Goal: Information Seeking & Learning: Understand process/instructions

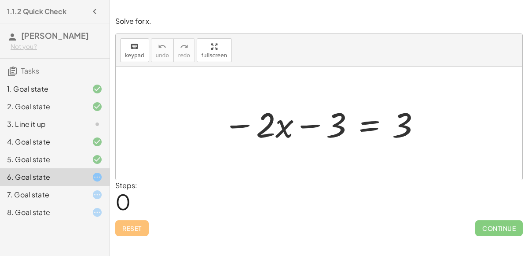
click at [66, 186] on div "7. Goal state" at bounding box center [55, 195] width 110 height 18
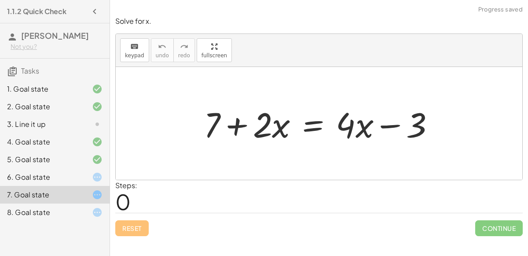
click at [65, 176] on div "6. Goal state" at bounding box center [42, 177] width 71 height 11
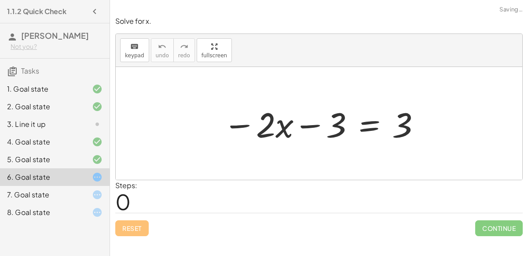
drag, startPoint x: 215, startPoint y: 132, endPoint x: 404, endPoint y: 128, distance: 188.8
click at [404, 128] on div "− · 2 · x − 3 = 3" at bounding box center [319, 124] width 218 height 50
drag, startPoint x: 404, startPoint y: 128, endPoint x: 345, endPoint y: 127, distance: 58.5
click at [345, 127] on div at bounding box center [322, 123] width 207 height 45
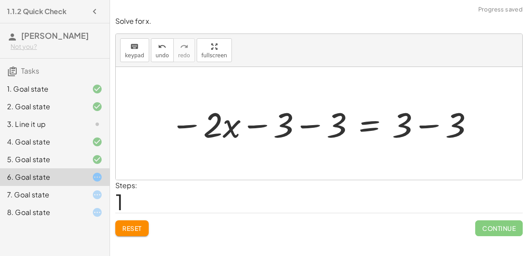
click at [312, 121] on div at bounding box center [322, 123] width 313 height 45
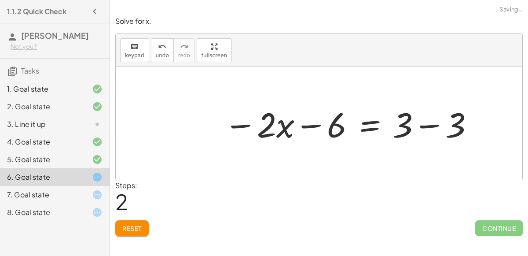
click at [314, 129] on div at bounding box center [349, 123] width 260 height 45
click at [425, 127] on div at bounding box center [349, 123] width 260 height 45
click at [391, 123] on div at bounding box center [321, 123] width 204 height 45
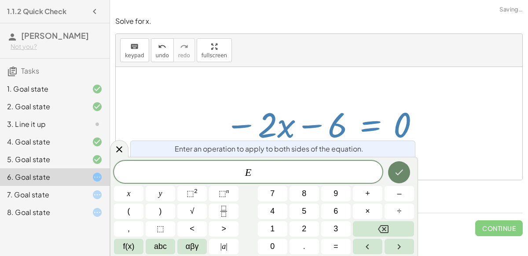
click at [395, 174] on icon "Done" at bounding box center [399, 172] width 11 height 11
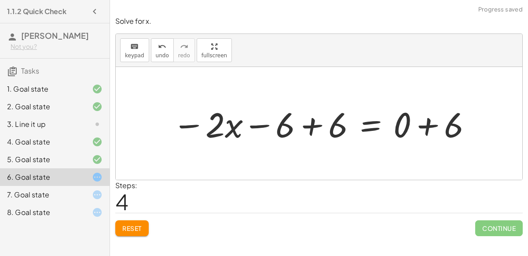
click at [314, 127] on div at bounding box center [322, 123] width 309 height 45
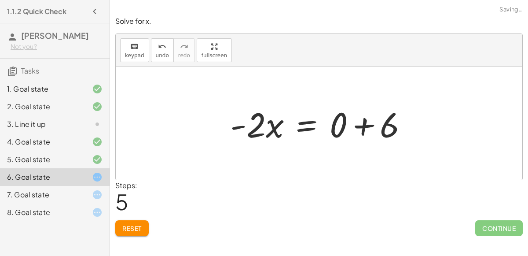
click at [435, 125] on div at bounding box center [319, 123] width 406 height 113
click at [361, 128] on div at bounding box center [323, 123] width 194 height 45
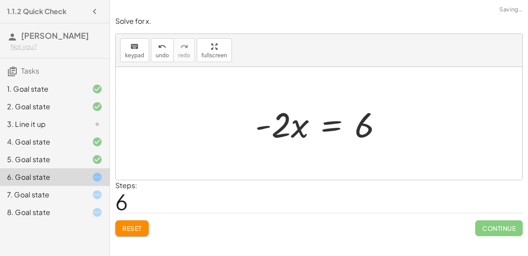
click at [307, 128] on div at bounding box center [322, 123] width 143 height 45
click at [285, 121] on div at bounding box center [322, 123] width 143 height 45
drag, startPoint x: 286, startPoint y: 123, endPoint x: 335, endPoint y: 128, distance: 49.2
click at [335, 128] on div at bounding box center [322, 123] width 143 height 45
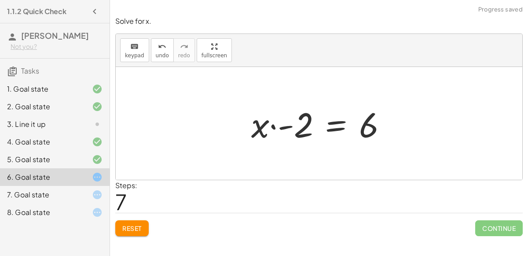
click at [271, 125] on div at bounding box center [322, 123] width 151 height 45
drag, startPoint x: 296, startPoint y: 129, endPoint x: 249, endPoint y: 124, distance: 47.8
click at [249, 124] on div at bounding box center [322, 123] width 151 height 45
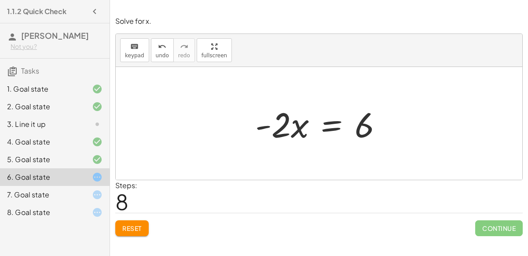
click at [339, 126] on div at bounding box center [322, 123] width 143 height 45
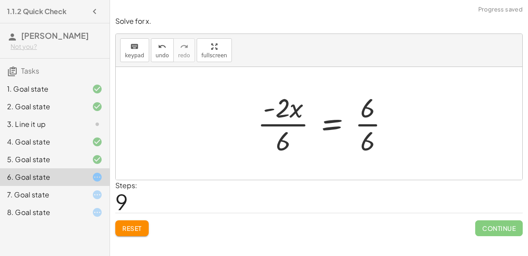
click at [299, 122] on div at bounding box center [327, 123] width 148 height 68
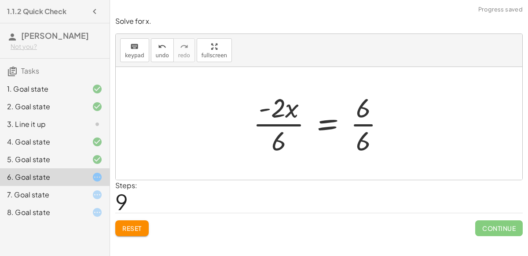
click at [296, 123] on div at bounding box center [323, 123] width 148 height 68
click at [358, 126] on div at bounding box center [325, 123] width 142 height 68
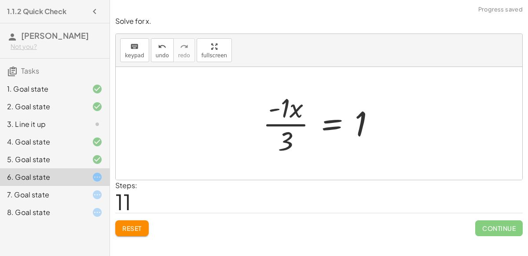
click at [271, 106] on div at bounding box center [322, 123] width 128 height 68
click at [283, 110] on div at bounding box center [322, 123] width 128 height 68
click at [291, 135] on div at bounding box center [326, 123] width 119 height 68
click at [289, 133] on div at bounding box center [322, 123] width 119 height 68
click at [280, 109] on div at bounding box center [322, 123] width 119 height 68
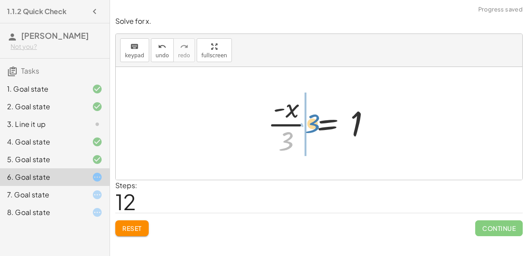
drag, startPoint x: 293, startPoint y: 143, endPoint x: 318, endPoint y: 124, distance: 31.2
click at [318, 124] on div at bounding box center [322, 123] width 119 height 68
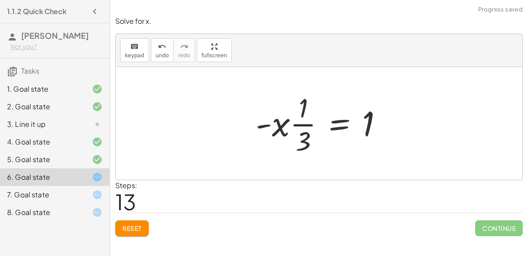
click at [297, 120] on div at bounding box center [322, 123] width 143 height 68
click at [299, 123] on div at bounding box center [322, 123] width 143 height 68
click at [306, 109] on div at bounding box center [322, 123] width 143 height 68
drag, startPoint x: 302, startPoint y: 108, endPoint x: 301, endPoint y: 127, distance: 19.4
click at [301, 119] on div at bounding box center [322, 123] width 143 height 68
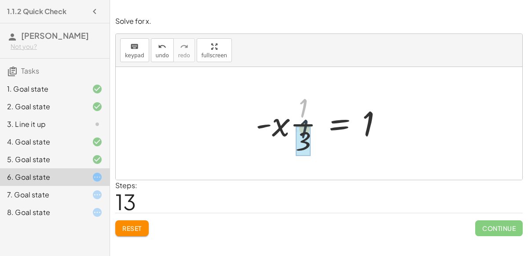
drag, startPoint x: 303, startPoint y: 112, endPoint x: 304, endPoint y: 136, distance: 24.2
drag, startPoint x: 304, startPoint y: 136, endPoint x: 304, endPoint y: 94, distance: 42.2
click at [304, 94] on div at bounding box center [322, 123] width 143 height 68
drag, startPoint x: 284, startPoint y: 119, endPoint x: 258, endPoint y: 121, distance: 25.6
click at [258, 121] on div at bounding box center [322, 123] width 143 height 68
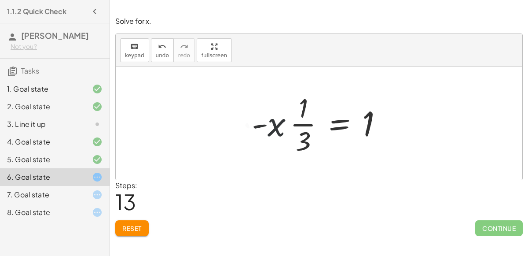
click at [274, 130] on div at bounding box center [322, 123] width 143 height 68
click at [267, 124] on div at bounding box center [322, 123] width 143 height 68
click at [304, 132] on div at bounding box center [322, 123] width 143 height 68
click at [300, 128] on div at bounding box center [322, 123] width 143 height 68
click at [334, 124] on div at bounding box center [322, 123] width 143 height 68
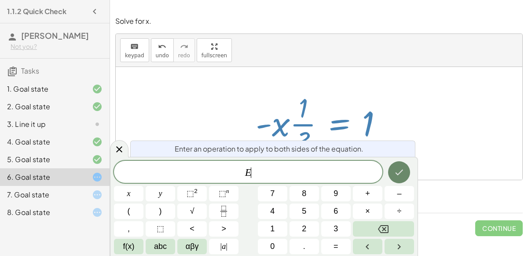
click at [394, 174] on icon "Done" at bounding box center [399, 172] width 11 height 11
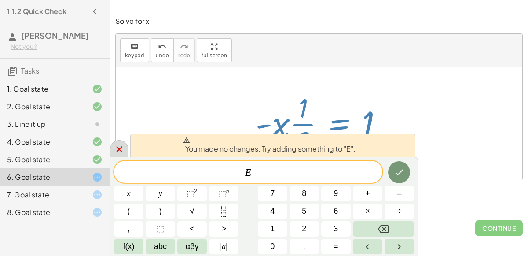
click at [122, 146] on icon at bounding box center [119, 149] width 11 height 11
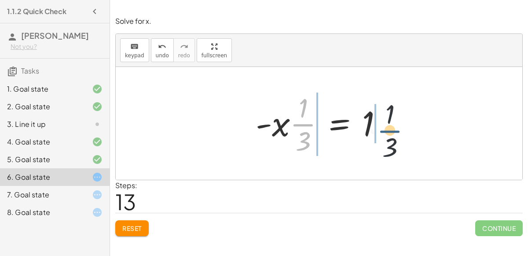
drag, startPoint x: 300, startPoint y: 125, endPoint x: 388, endPoint y: 130, distance: 87.2
click at [388, 130] on div at bounding box center [322, 123] width 143 height 68
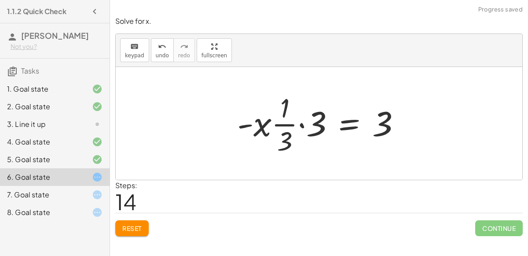
click at [302, 123] on div at bounding box center [322, 123] width 179 height 68
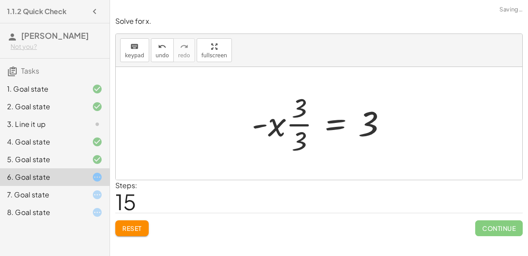
click at [304, 113] on div at bounding box center [322, 123] width 151 height 68
click at [297, 126] on div at bounding box center [322, 123] width 151 height 68
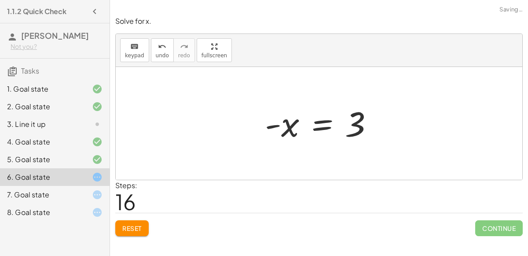
click at [322, 119] on div at bounding box center [322, 124] width 124 height 44
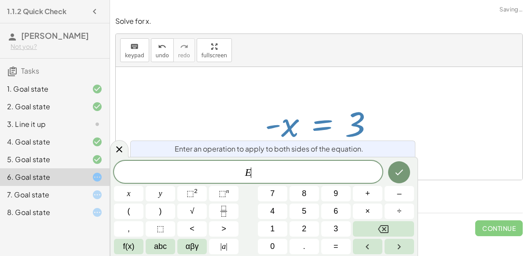
click at [278, 124] on div at bounding box center [322, 124] width 124 height 44
click at [117, 147] on icon at bounding box center [119, 149] width 6 height 6
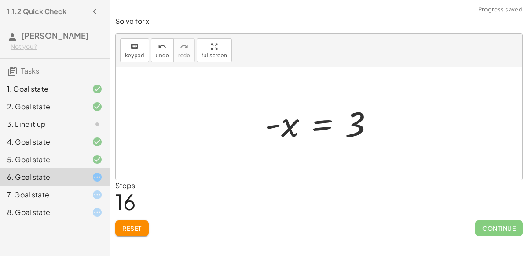
click at [277, 124] on div at bounding box center [322, 124] width 124 height 44
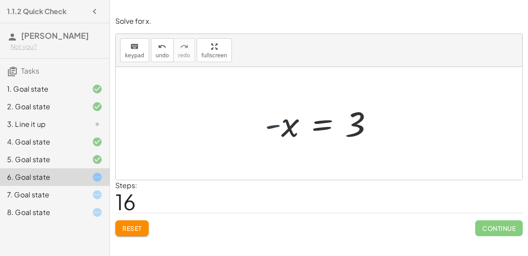
click at [277, 124] on div at bounding box center [322, 124] width 124 height 44
click at [321, 121] on div at bounding box center [322, 124] width 124 height 44
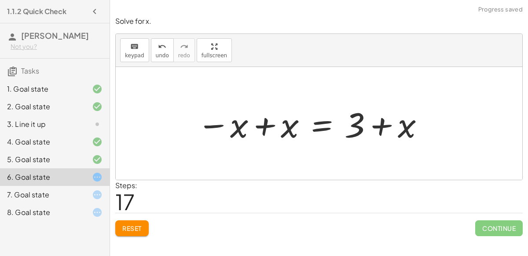
click at [260, 124] on div at bounding box center [311, 123] width 237 height 45
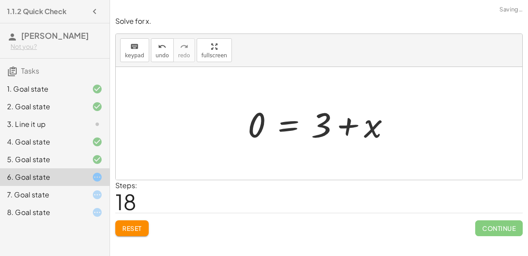
click at [351, 124] on div at bounding box center [322, 123] width 158 height 45
click at [329, 125] on div at bounding box center [322, 123] width 158 height 45
